Goal: Task Accomplishment & Management: Use online tool/utility

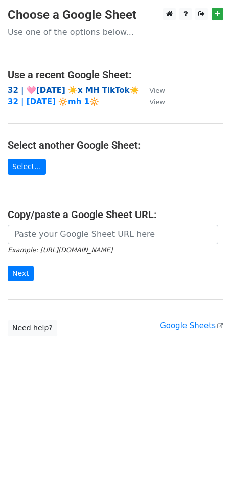
click at [105, 87] on strong "32 | 🩷[DATE] ☀️x MH TikTok☀️" at bounding box center [74, 90] width 132 height 9
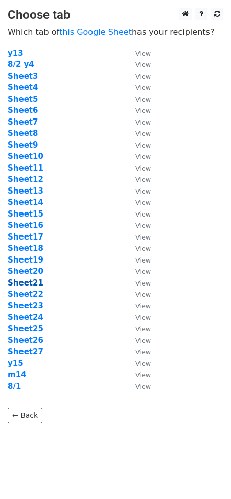
click at [27, 281] on strong "Sheet21" at bounding box center [26, 282] width 36 height 9
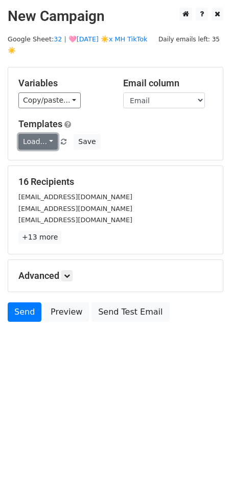
click at [36, 134] on link "Load..." at bounding box center [37, 142] width 39 height 16
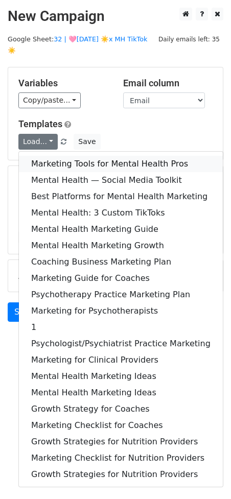
click at [38, 156] on link "Marketing Tools for Mental Health Pros" at bounding box center [121, 164] width 204 height 16
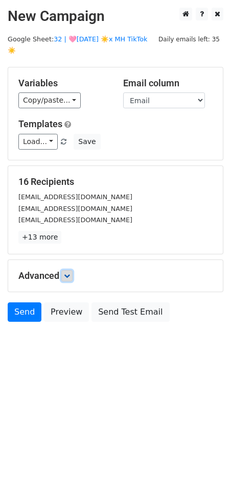
click at [69, 272] on icon at bounding box center [67, 275] width 6 height 6
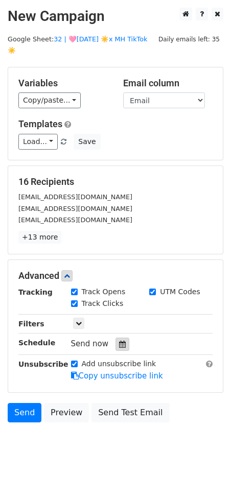
click at [119, 340] on icon at bounding box center [122, 343] width 7 height 7
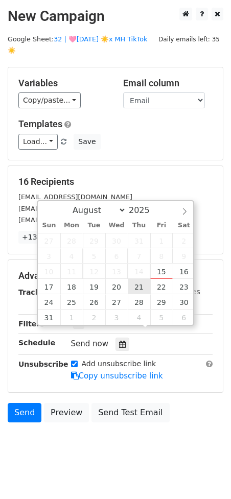
type input "2025-08-21 12:00"
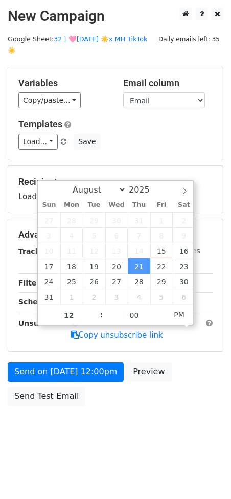
click at [101, 345] on form "Variables Copy/paste... {{Email}} Email column Email Templates Load... Marketin…" at bounding box center [115, 239] width 215 height 344
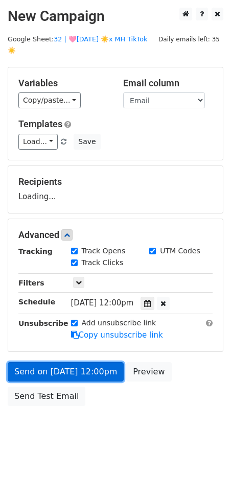
click at [99, 362] on link "Send on Aug 21 at 12:00pm" at bounding box center [66, 371] width 116 height 19
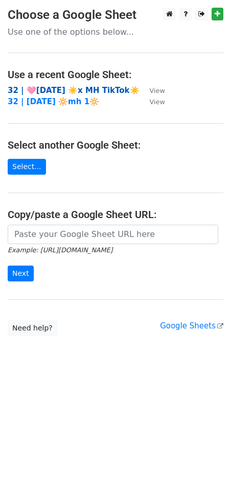
click at [58, 87] on strong "32 | 🩷[DATE] ☀️x MH TikTok☀️" at bounding box center [74, 90] width 132 height 9
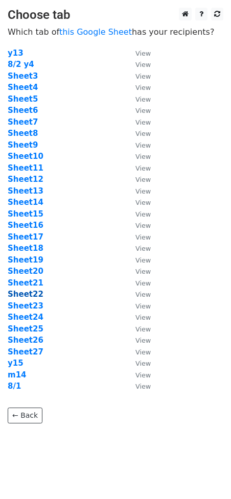
click at [32, 292] on strong "Sheet22" at bounding box center [26, 293] width 36 height 9
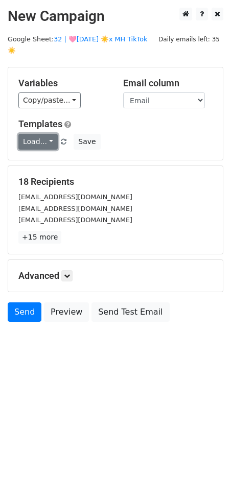
click at [50, 134] on link "Load..." at bounding box center [37, 142] width 39 height 16
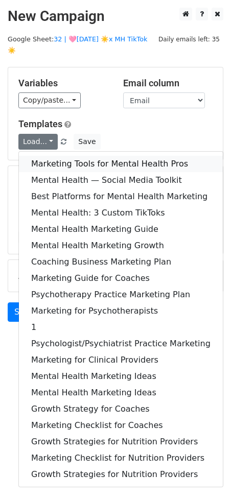
click at [49, 156] on link "Marketing Tools for Mental Health Pros" at bounding box center [121, 164] width 204 height 16
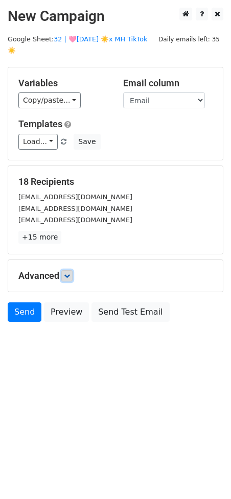
click at [69, 272] on icon at bounding box center [67, 275] width 6 height 6
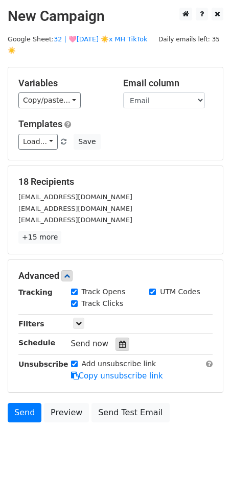
click at [119, 340] on icon at bounding box center [122, 343] width 7 height 7
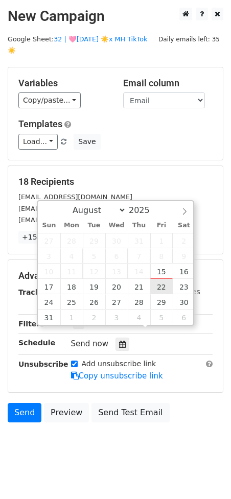
type input "2025-08-22 12:00"
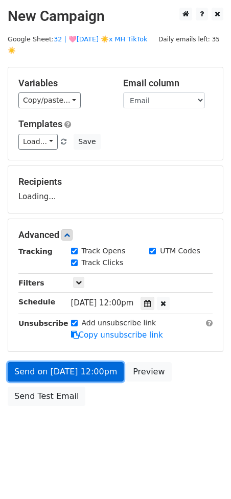
click at [90, 362] on link "Send on Aug 22 at 12:00pm" at bounding box center [66, 371] width 116 height 19
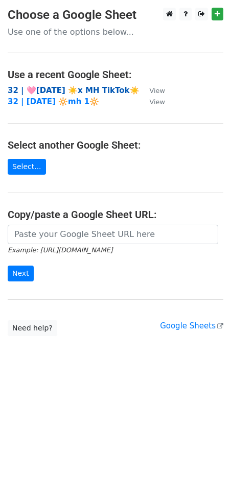
click at [74, 86] on strong "32 | 🩷[DATE] ☀️x MH TikTok☀️" at bounding box center [74, 90] width 132 height 9
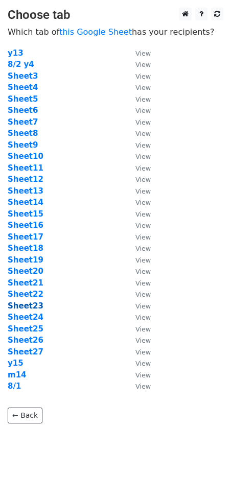
click at [31, 306] on strong "Sheet23" at bounding box center [26, 305] width 36 height 9
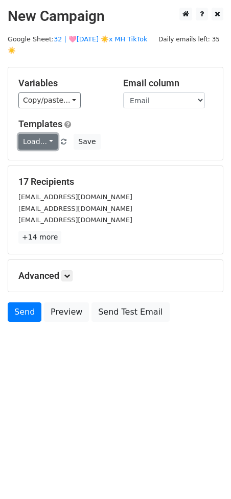
click at [31, 134] on link "Load..." at bounding box center [37, 142] width 39 height 16
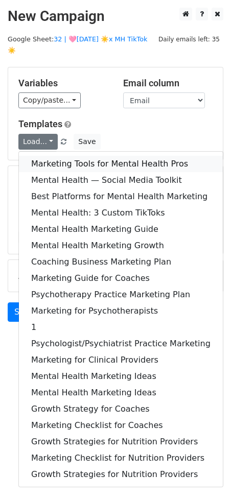
click at [36, 156] on link "Marketing Tools for Mental Health Pros" at bounding box center [121, 164] width 204 height 16
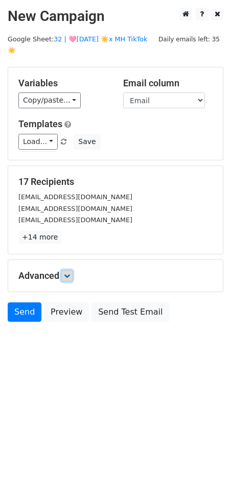
click at [68, 272] on icon at bounding box center [67, 275] width 6 height 6
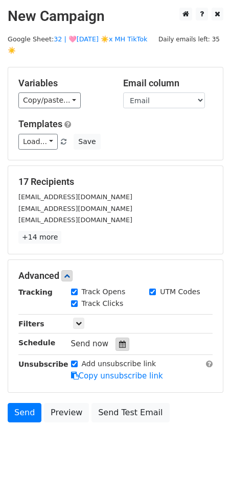
click at [120, 340] on icon at bounding box center [122, 343] width 7 height 7
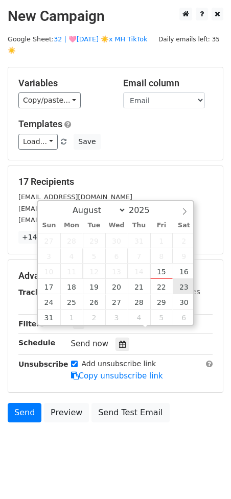
type input "2025-08-23 12:00"
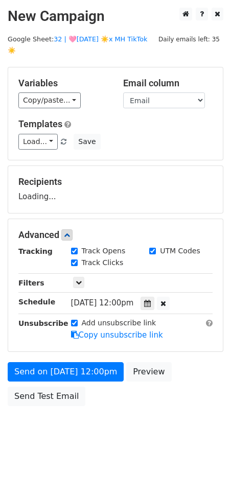
click at [97, 347] on form "Variables Copy/paste... {{Email}} Email column Email Templates Load... Marketin…" at bounding box center [115, 239] width 215 height 344
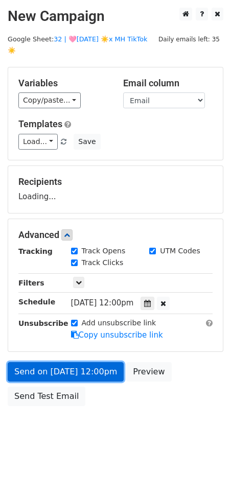
click at [87, 363] on link "Send on Aug 23 at 12:00pm" at bounding box center [66, 371] width 116 height 19
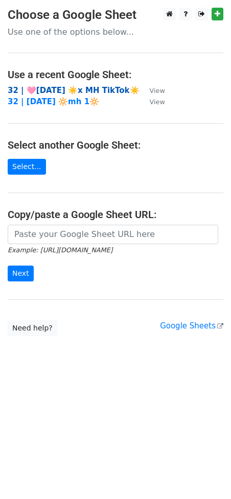
click at [63, 89] on strong "32 | 🩷[DATE] ☀️x MH TikTok☀️" at bounding box center [74, 90] width 132 height 9
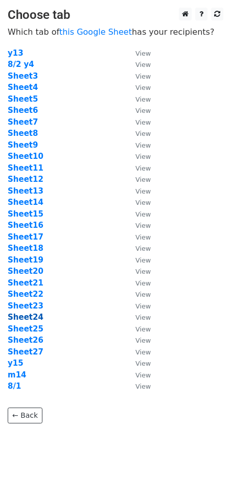
click at [14, 319] on strong "Sheet24" at bounding box center [26, 316] width 36 height 9
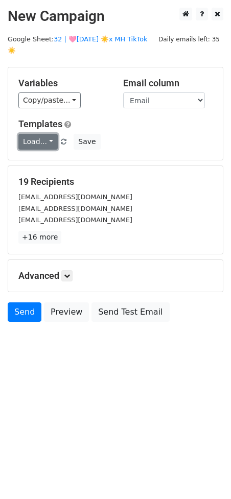
click at [47, 134] on link "Load..." at bounding box center [37, 142] width 39 height 16
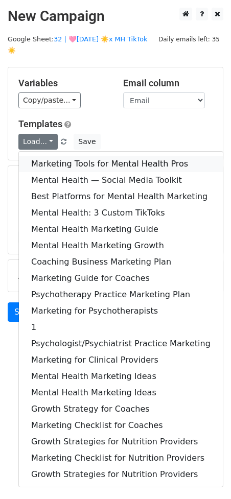
click at [46, 156] on link "Marketing Tools for Mental Health Pros" at bounding box center [121, 164] width 204 height 16
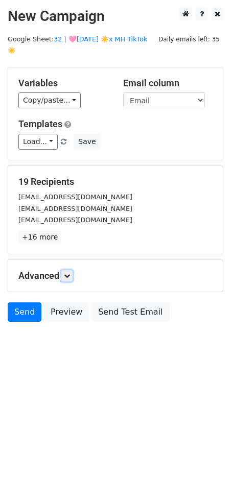
drag, startPoint x: 70, startPoint y: 264, endPoint x: 71, endPoint y: 274, distance: 10.3
click at [70, 272] on icon at bounding box center [67, 275] width 6 height 6
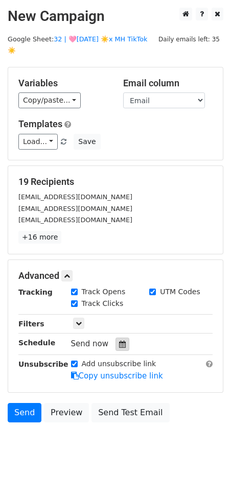
click at [120, 337] on div at bounding box center [122, 343] width 14 height 13
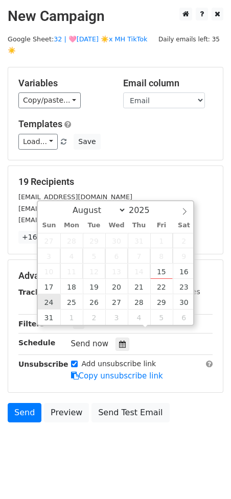
type input "2025-08-24 12:00"
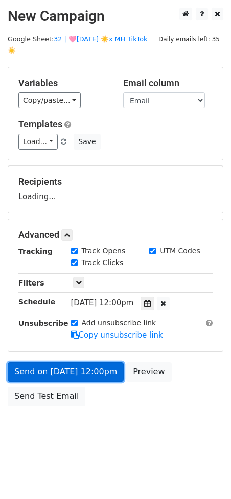
click at [71, 362] on link "Send on Aug 24 at 12:00pm" at bounding box center [66, 371] width 116 height 19
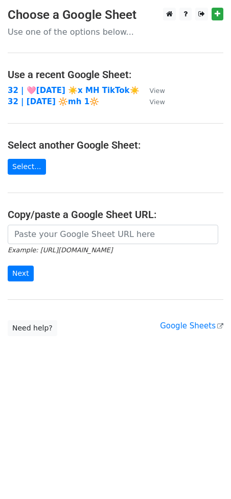
click at [96, 81] on main "Choose a Google Sheet Use one of the options below... Use a recent Google Sheet…" at bounding box center [115, 172] width 231 height 328
click at [93, 87] on strong "32 | 🩷[DATE] ☀️x MH TikTok☀️" at bounding box center [74, 90] width 132 height 9
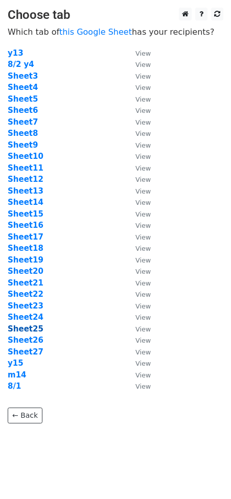
click at [26, 329] on strong "Sheet25" at bounding box center [26, 328] width 36 height 9
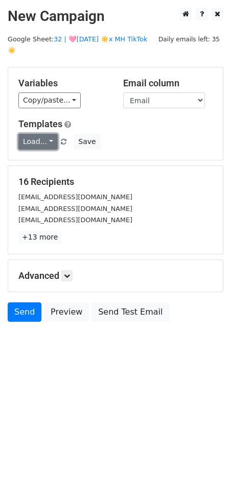
click at [48, 134] on link "Load..." at bounding box center [37, 142] width 39 height 16
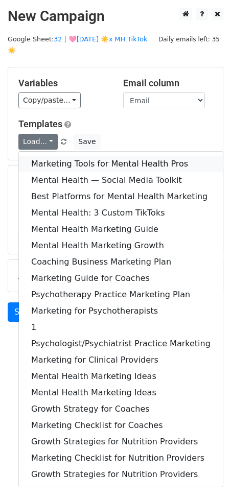
click at [49, 156] on link "Marketing Tools for Mental Health Pros" at bounding box center [121, 164] width 204 height 16
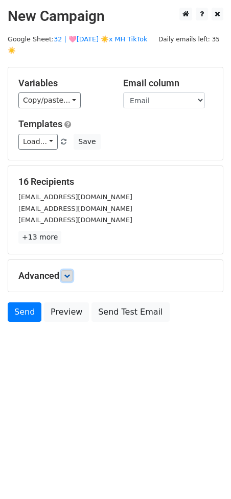
click at [69, 272] on icon at bounding box center [67, 275] width 6 height 6
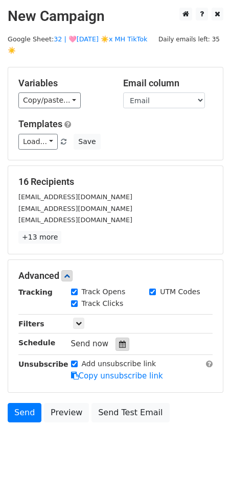
click at [119, 340] on icon at bounding box center [122, 343] width 7 height 7
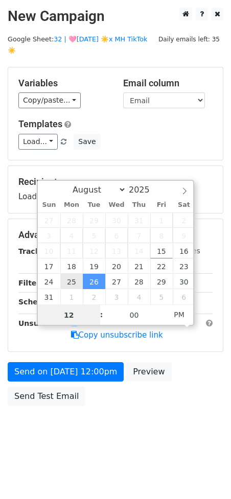
type input "[DATE] 12:00"
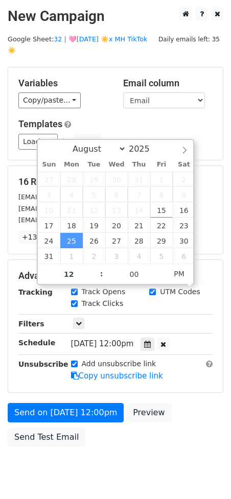
click at [69, 359] on div "Add unsubscribe link Copy unsubscribe link" at bounding box center [141, 369] width 157 height 23
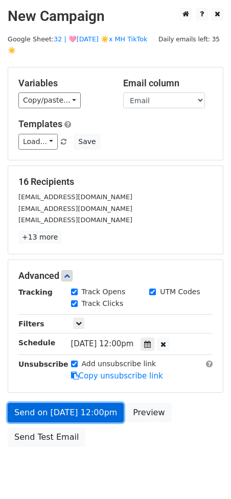
click at [63, 403] on link "Send on [DATE] 12:00pm" at bounding box center [66, 412] width 116 height 19
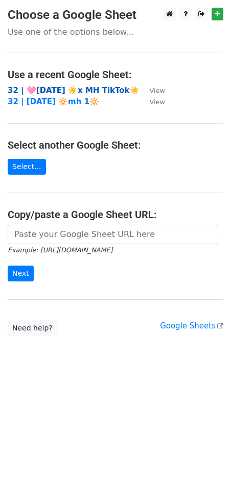
click at [90, 91] on strong "32 | 🩷[DATE] ☀️x MH TikTok☀️" at bounding box center [74, 90] width 132 height 9
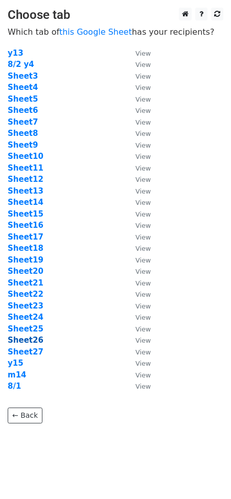
click at [31, 343] on strong "Sheet26" at bounding box center [26, 339] width 36 height 9
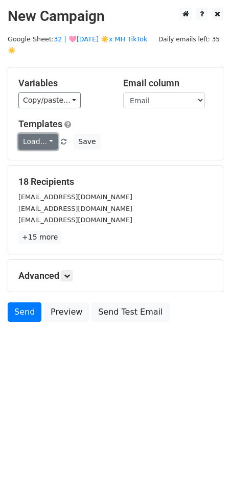
click at [40, 134] on link "Load..." at bounding box center [37, 142] width 39 height 16
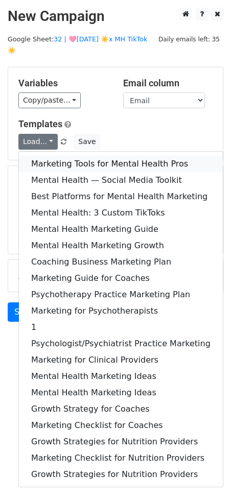
click at [40, 156] on link "Marketing Tools for Mental Health Pros" at bounding box center [121, 164] width 204 height 16
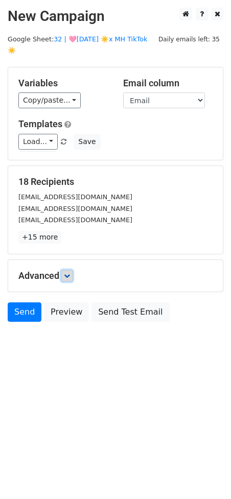
click at [70, 272] on icon at bounding box center [67, 275] width 6 height 6
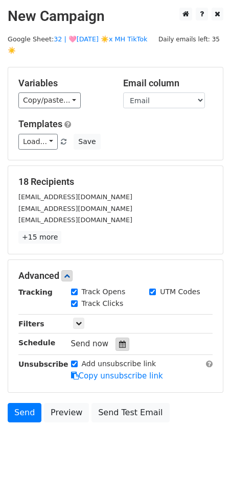
click at [121, 337] on div at bounding box center [122, 343] width 14 height 13
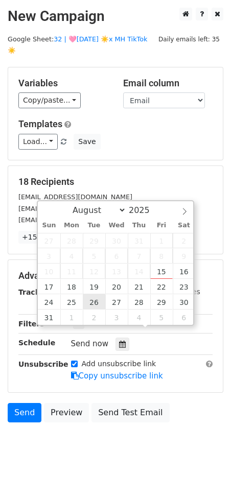
type input "2025-08-26 12:00"
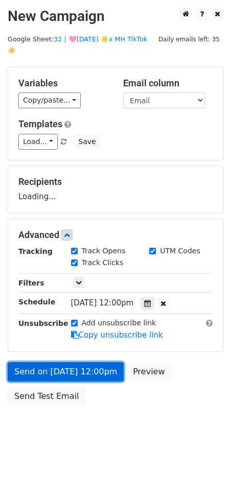
click at [85, 362] on link "Send on Aug 26 at 12:00pm" at bounding box center [66, 371] width 116 height 19
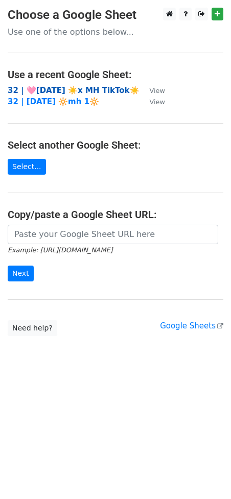
click at [64, 91] on strong "32 | 🩷[DATE] ☀️x MH TikTok☀️" at bounding box center [74, 90] width 132 height 9
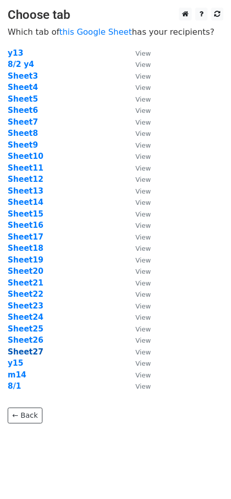
click at [26, 352] on strong "Sheet27" at bounding box center [26, 351] width 36 height 9
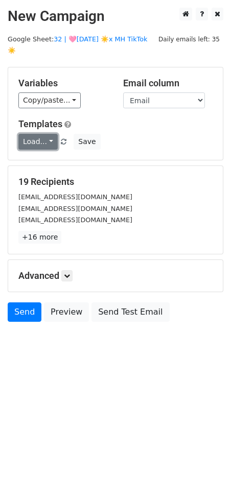
click at [47, 134] on link "Load..." at bounding box center [37, 142] width 39 height 16
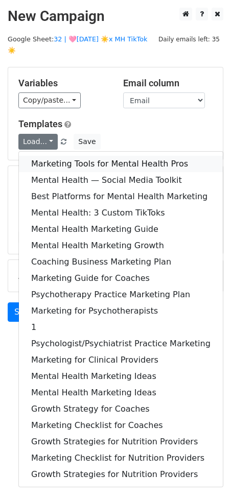
click at [47, 159] on link "Marketing Tools for Mental Health Pros" at bounding box center [121, 164] width 204 height 16
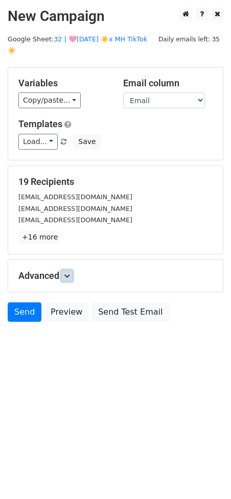
click at [70, 272] on icon at bounding box center [67, 275] width 6 height 6
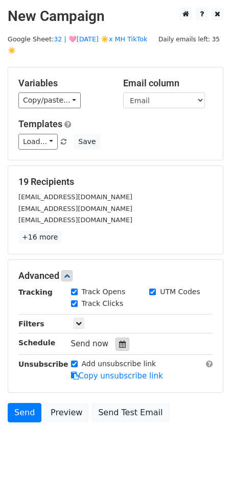
click at [117, 337] on div at bounding box center [122, 343] width 14 height 13
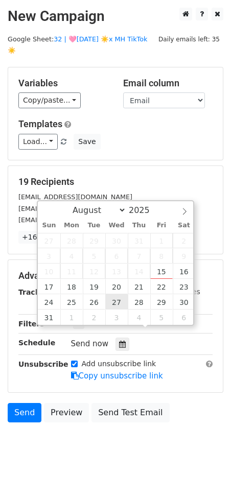
type input "[DATE] 12:00"
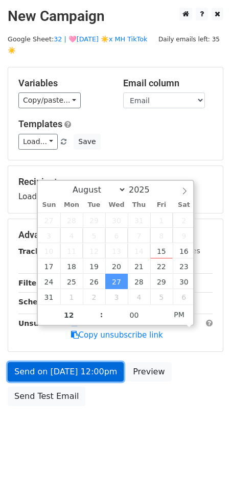
click at [89, 362] on link "Send on [DATE] 12:00pm" at bounding box center [66, 371] width 116 height 19
